Goal: Information Seeking & Learning: Learn about a topic

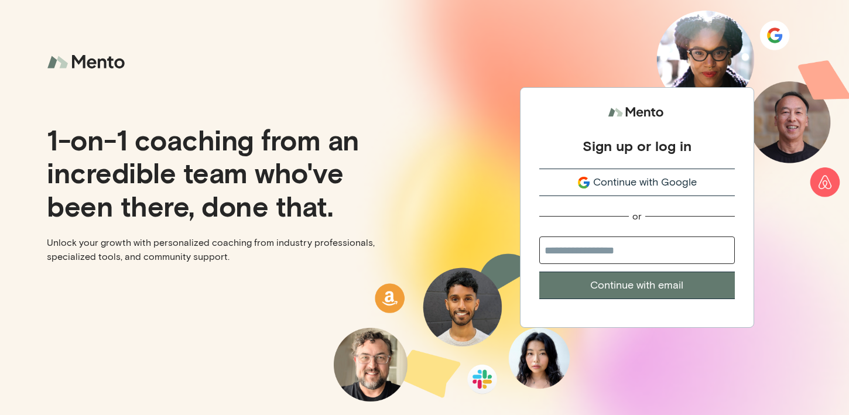
click at [668, 241] on input "email" at bounding box center [637, 251] width 196 height 28
type input "**********"
click at [636, 285] on button "Continue with email" at bounding box center [637, 286] width 196 height 28
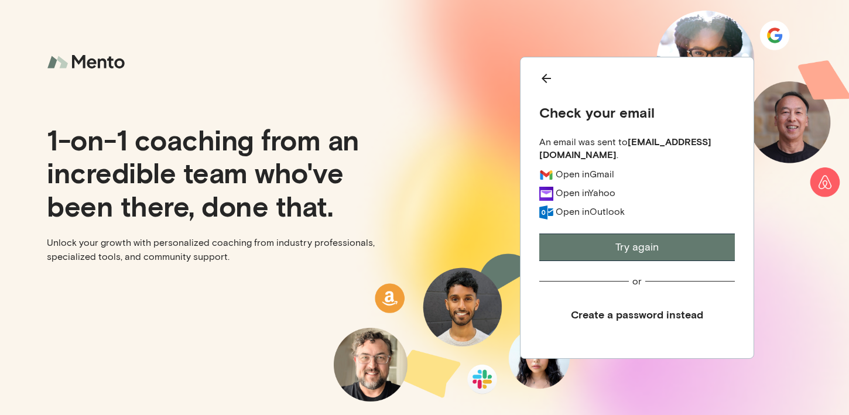
click at [601, 291] on div "Check your email An email was sent to wande.olafisoye@skyryse.com . Open in Gma…" at bounding box center [637, 200] width 196 height 259
click at [587, 174] on div "Open in Gmail" at bounding box center [585, 174] width 59 height 12
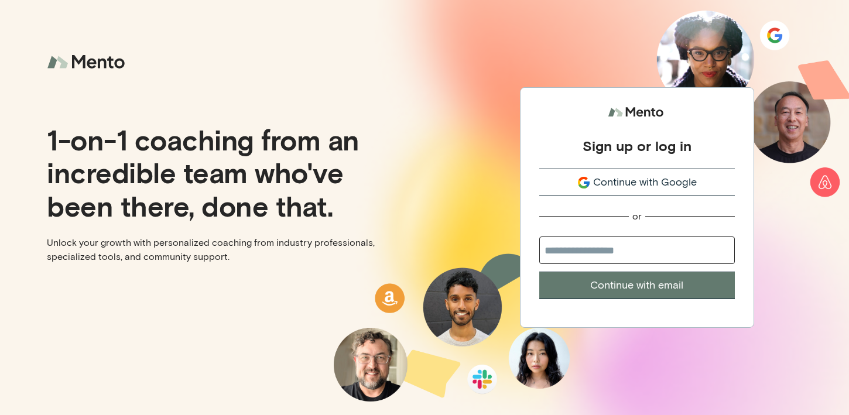
click at [647, 243] on input "email" at bounding box center [637, 251] width 196 height 28
click at [602, 254] on input "email" at bounding box center [637, 251] width 196 height 28
type input "**********"
click at [643, 286] on button "Continue with email" at bounding box center [637, 286] width 196 height 28
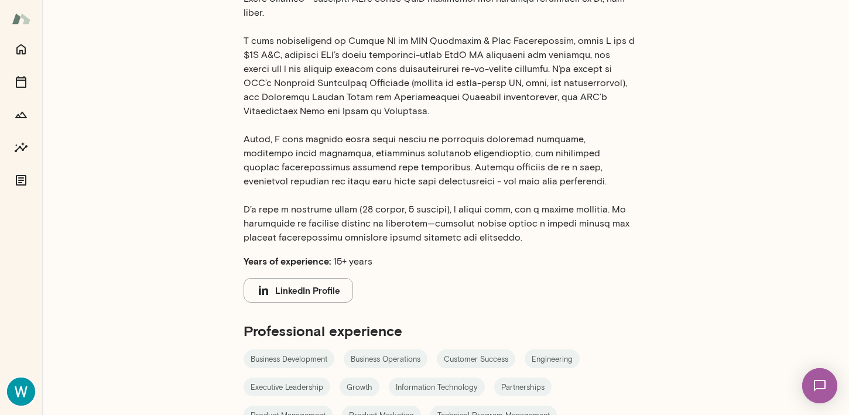
scroll to position [363, 0]
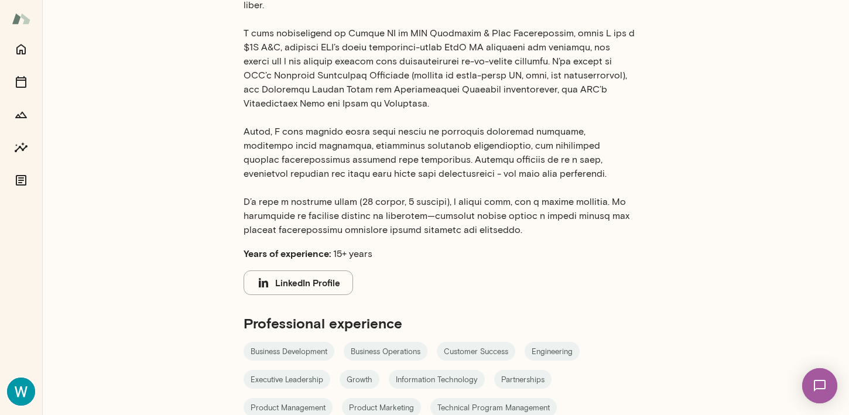
click at [322, 271] on button "LinkedIn Profile" at bounding box center [299, 283] width 110 height 25
